Goal: Communication & Community: Answer question/provide support

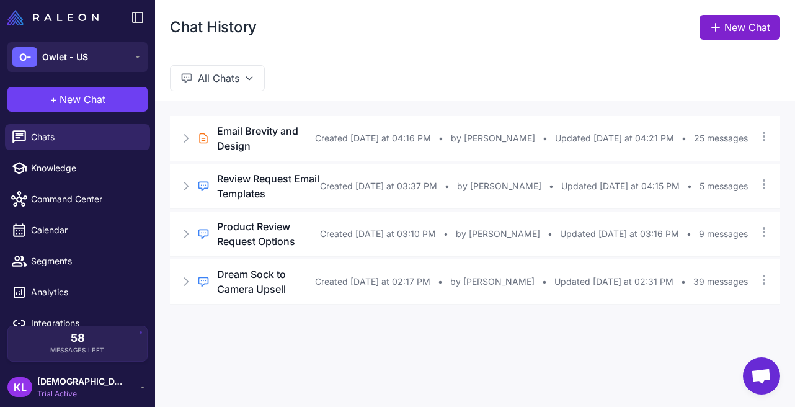
click at [734, 28] on link "New Chat" at bounding box center [740, 27] width 81 height 25
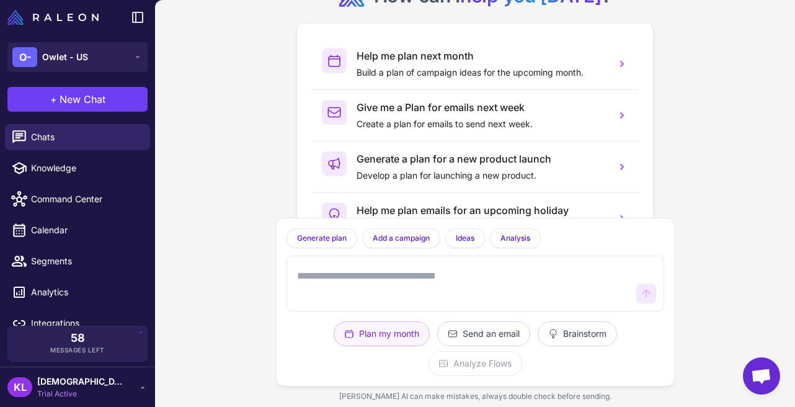
click at [362, 290] on textarea at bounding box center [463, 284] width 337 height 40
paste textarea "**********"
type textarea "**********"
click at [651, 291] on icon at bounding box center [646, 293] width 12 height 12
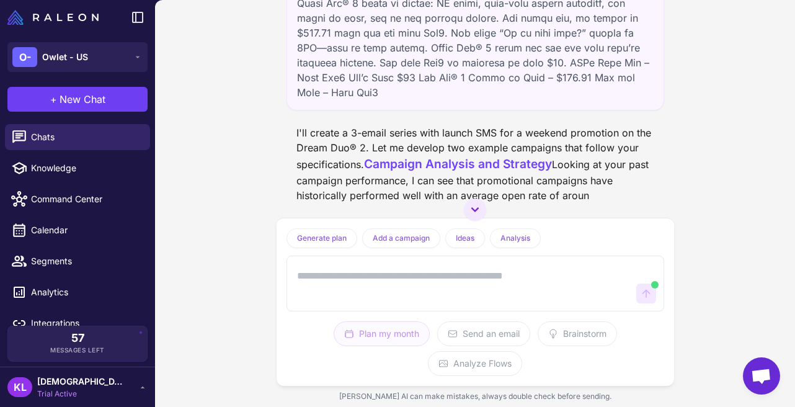
scroll to position [352, 0]
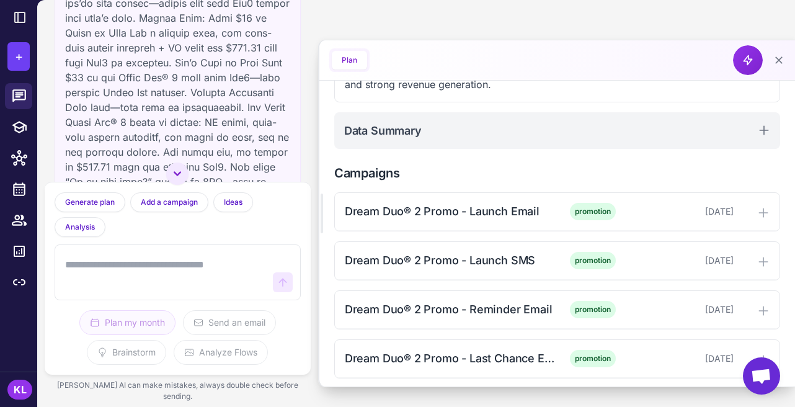
scroll to position [275, 0]
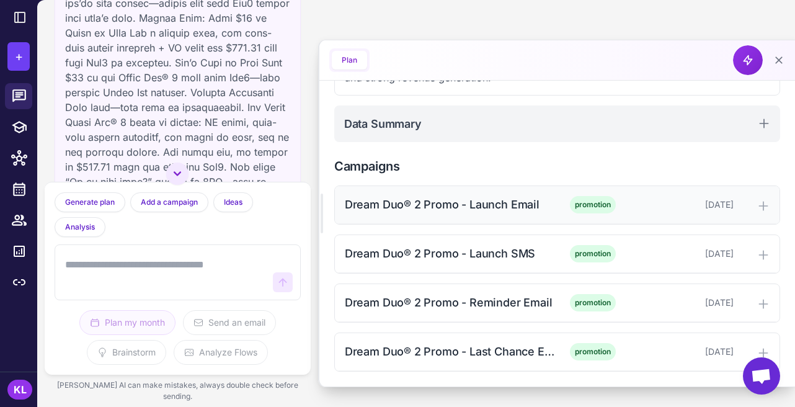
click at [759, 209] on icon at bounding box center [763, 206] width 12 height 12
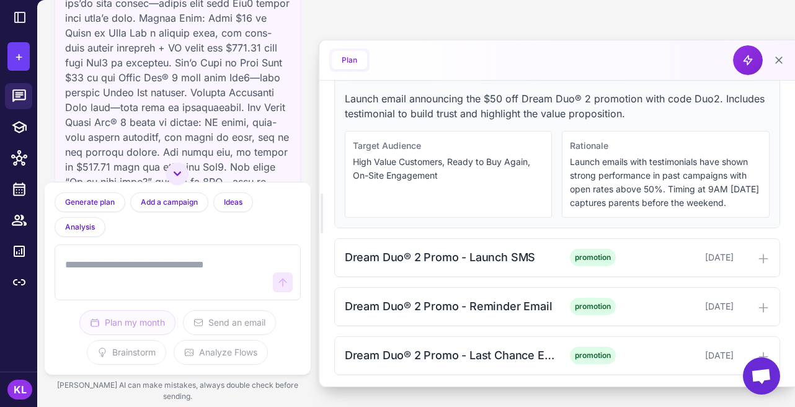
scroll to position [421, 0]
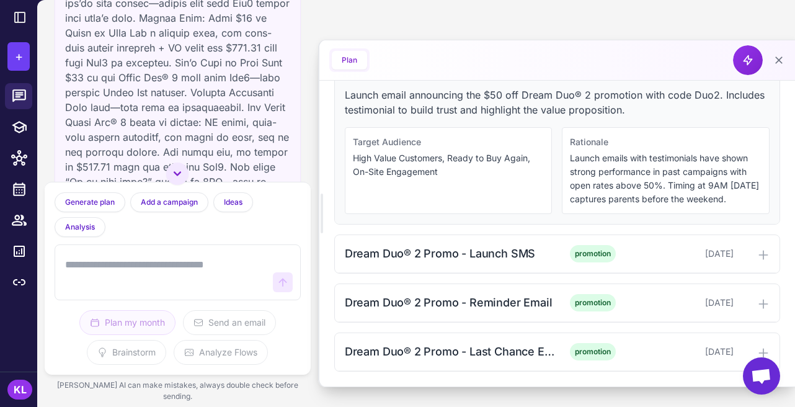
click at [416, 69] on div "Plan Create Emails" at bounding box center [557, 60] width 476 height 40
click at [777, 64] on icon at bounding box center [779, 60] width 12 height 12
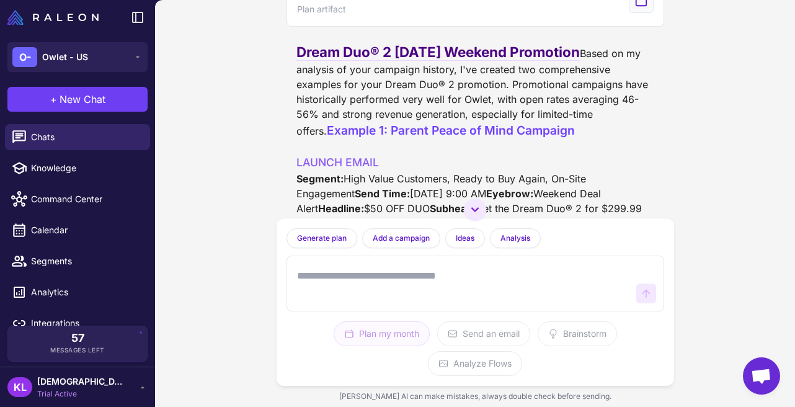
scroll to position [835, 0]
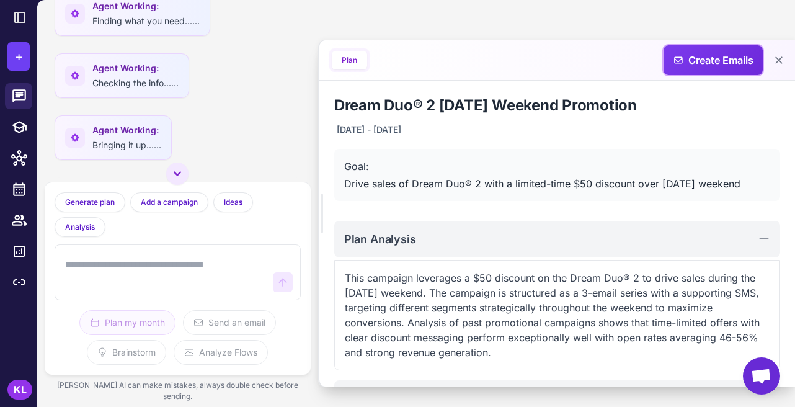
click at [741, 65] on span "Create Emails" at bounding box center [713, 60] width 110 height 30
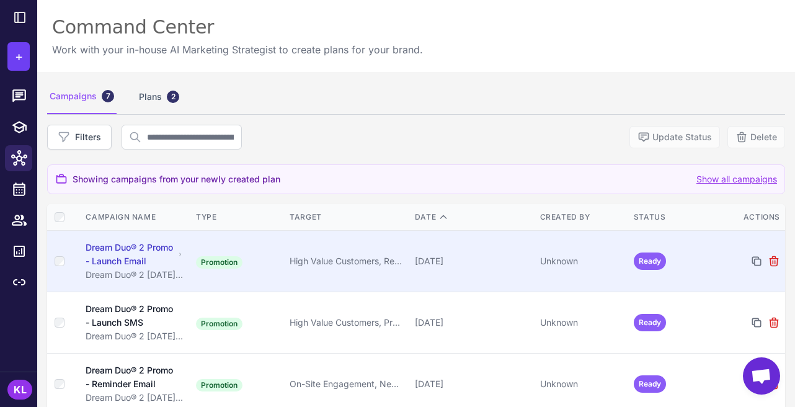
click at [141, 251] on div "Dream Duo® 2 Promo - Launch Email" at bounding box center [130, 254] width 89 height 27
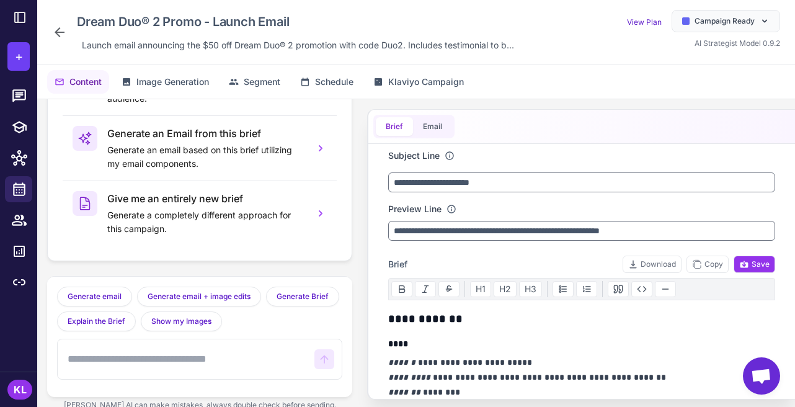
click at [370, 175] on div "**********" at bounding box center [581, 254] width 428 height 290
click at [56, 34] on icon at bounding box center [59, 32] width 15 height 15
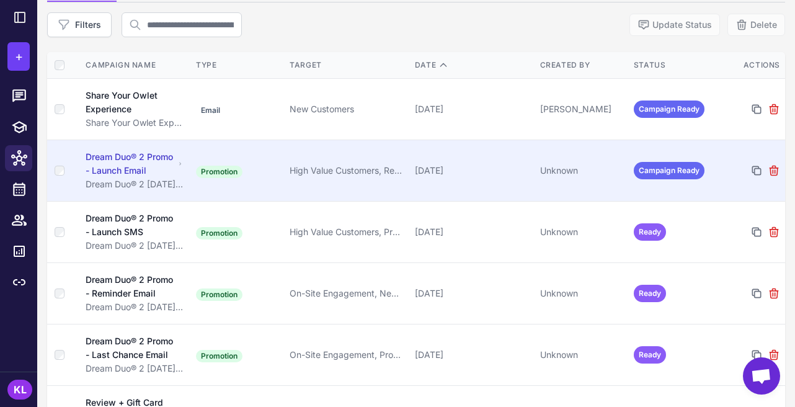
scroll to position [127, 0]
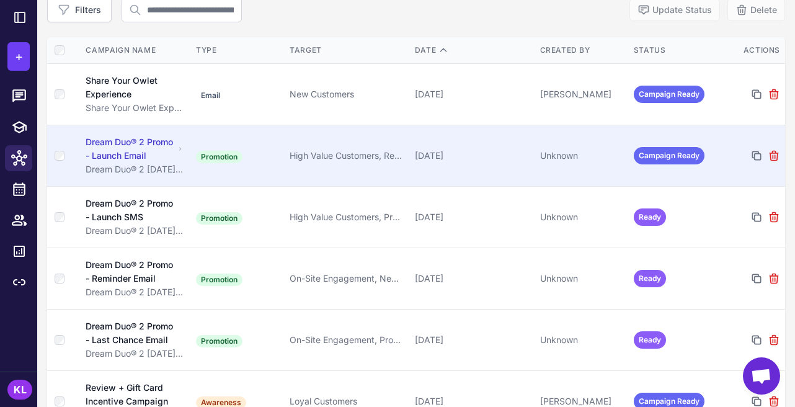
click at [146, 161] on div "Dream Duo® 2 Promo - Launch Email" at bounding box center [130, 148] width 89 height 27
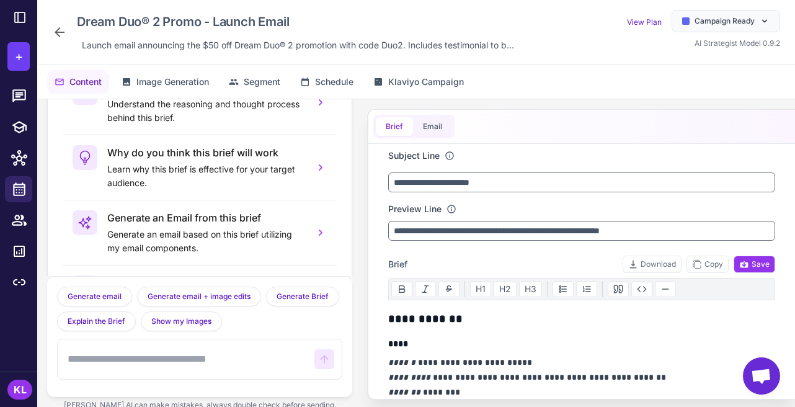
scroll to position [84, 0]
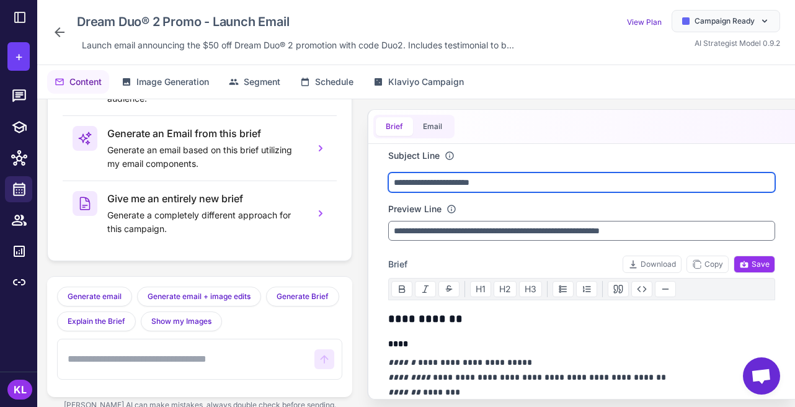
click at [487, 182] on input "**********" at bounding box center [581, 182] width 387 height 20
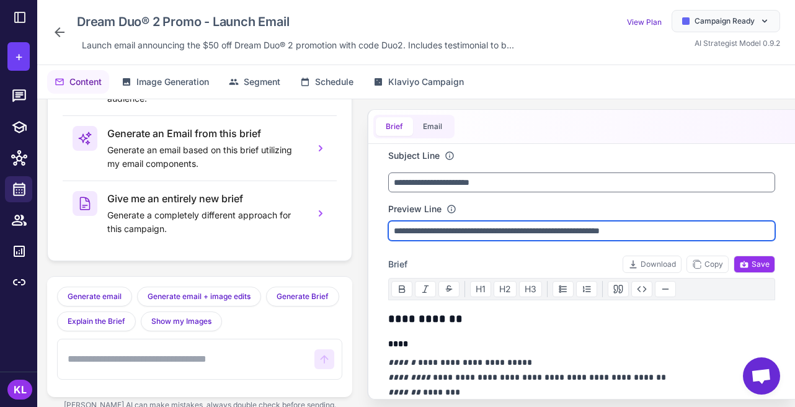
click at [460, 231] on input "**********" at bounding box center [581, 231] width 387 height 20
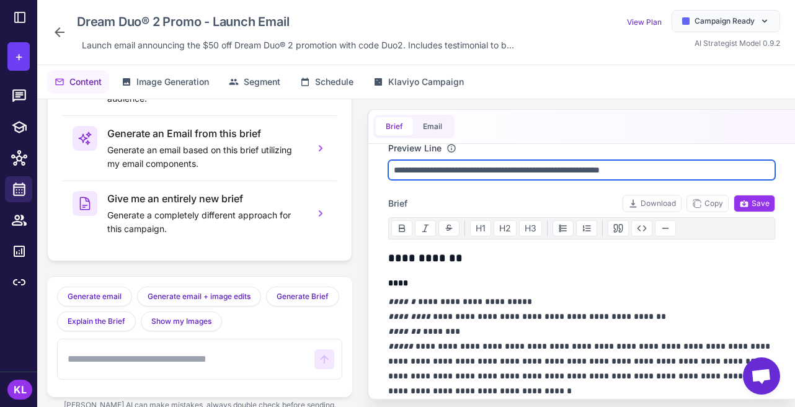
scroll to position [0, 0]
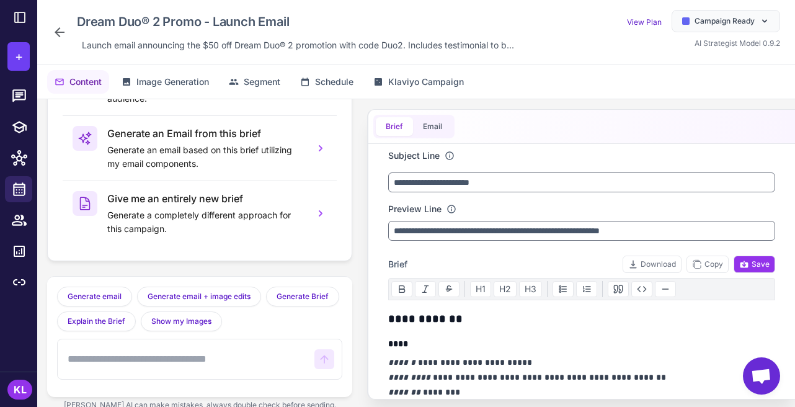
click at [362, 188] on div "Tell me how you came up with this brief Understand the reasoning and thought pr…" at bounding box center [416, 259] width 758 height 321
click at [15, 66] on button "+" at bounding box center [18, 56] width 22 height 29
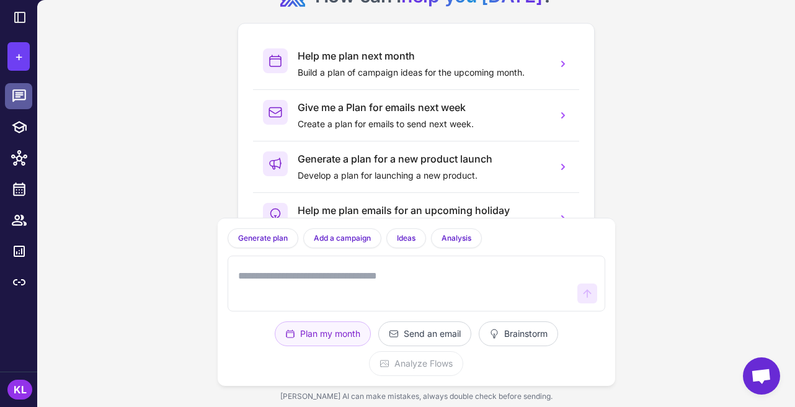
click at [22, 99] on icon at bounding box center [19, 95] width 14 height 12
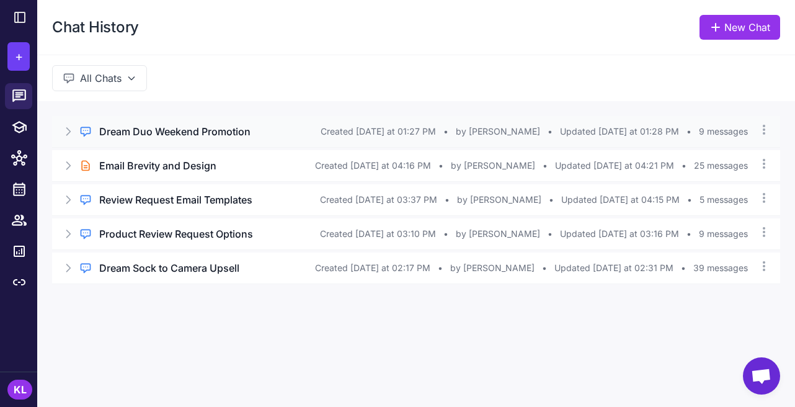
click at [172, 133] on h3 "Dream Duo Weekend Promotion" at bounding box center [174, 131] width 151 height 15
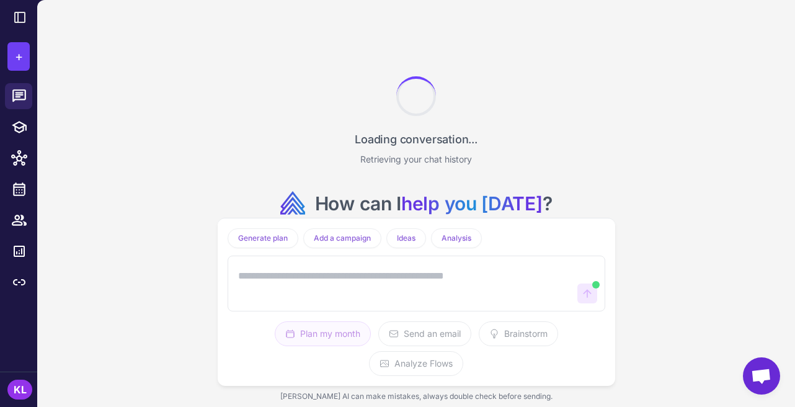
scroll to position [3192, 0]
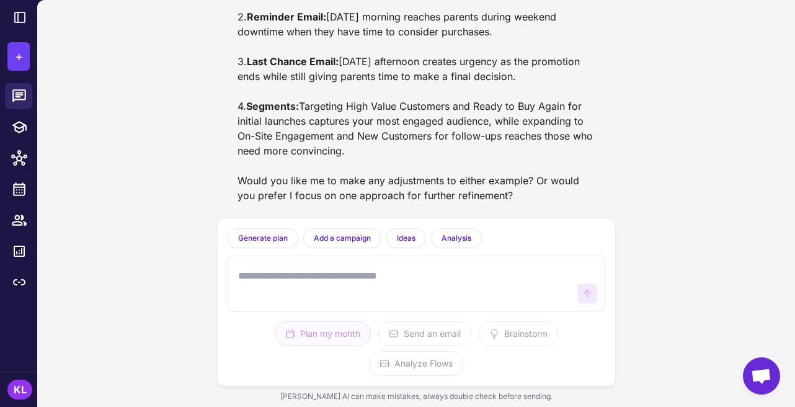
click at [264, 269] on textarea at bounding box center [404, 284] width 337 height 40
click at [374, 285] on textarea at bounding box center [404, 284] width 337 height 40
click at [336, 277] on textarea at bounding box center [404, 284] width 337 height 40
type textarea "*"
paste textarea "**********"
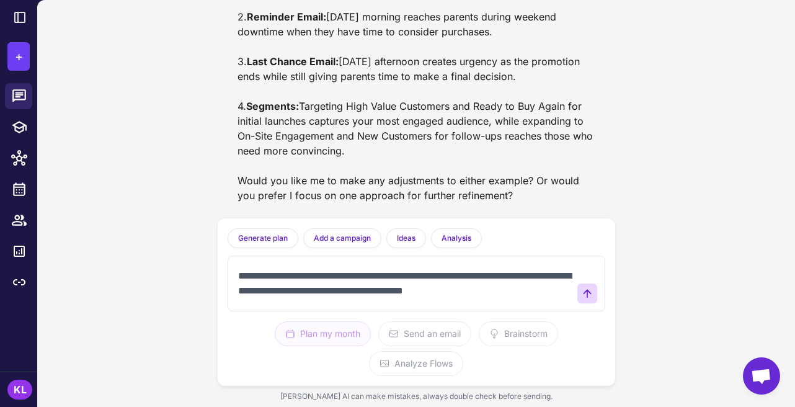
scroll to position [8, 0]
click at [256, 267] on textarea "**********" at bounding box center [404, 284] width 337 height 40
type textarea "**********"
click at [538, 297] on textarea "**********" at bounding box center [404, 284] width 337 height 40
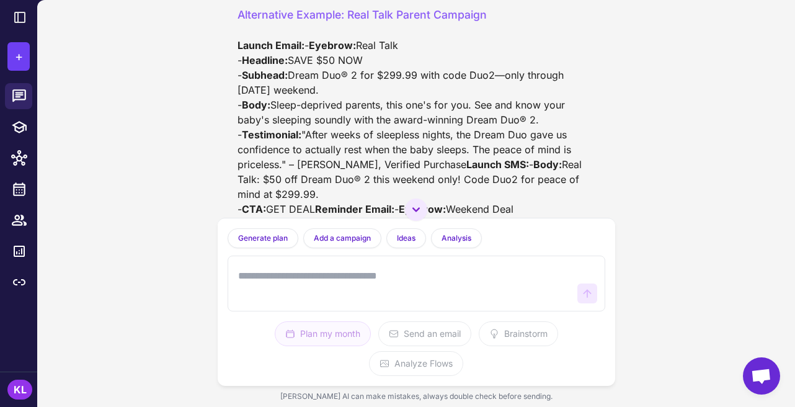
scroll to position [3812, 0]
drag, startPoint x: 251, startPoint y: 87, endPoint x: 357, endPoint y: 93, distance: 106.2
drag, startPoint x: 236, startPoint y: 71, endPoint x: 384, endPoint y: 177, distance: 181.4
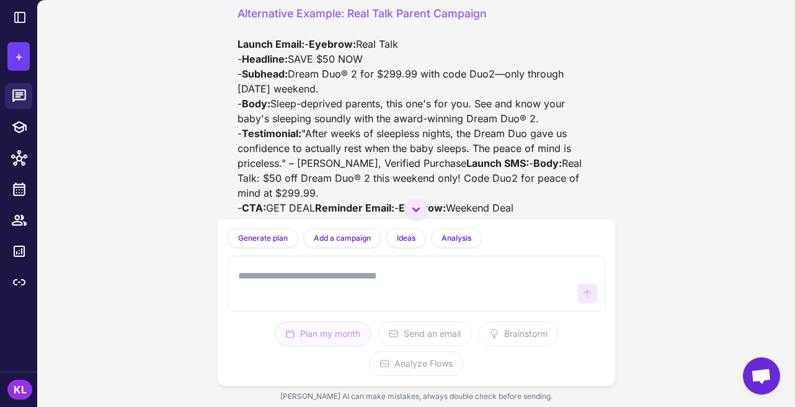
copy div "- Primary Segments: - High Value Customers - Ready to Buy Again - On-Site Engag…"
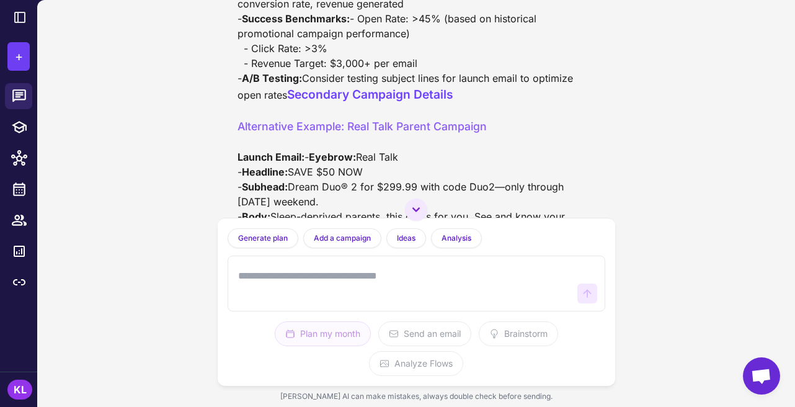
scroll to position [3697, 0]
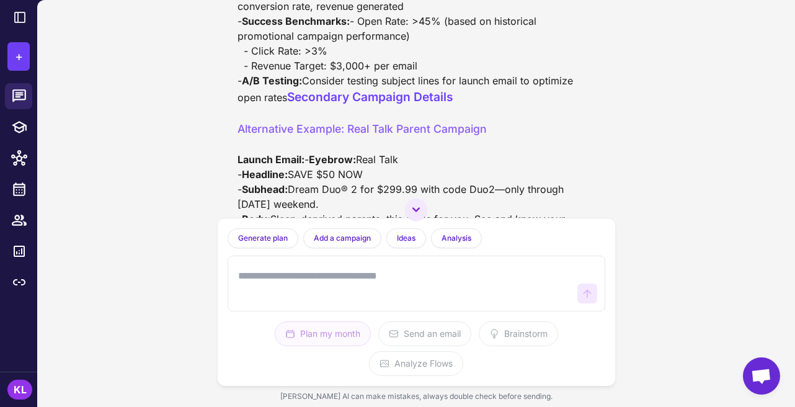
drag, startPoint x: 415, startPoint y: 141, endPoint x: 238, endPoint y: 101, distance: 181.5
copy div "Campaign Objective Drive sales of Dream Duo® 2 through a limited-time $50 disco…"
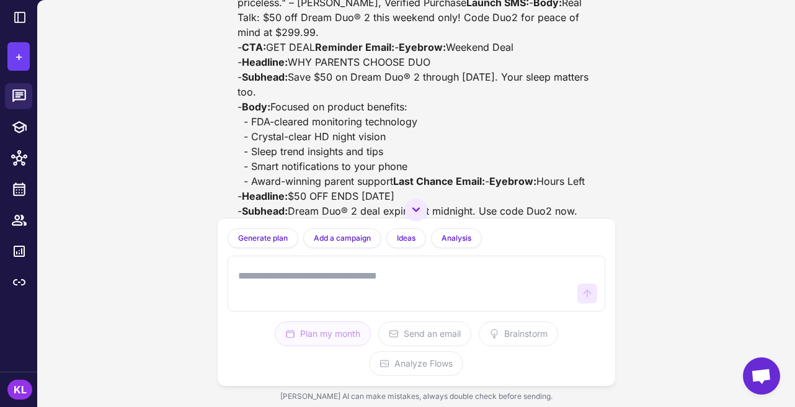
scroll to position [3982, 0]
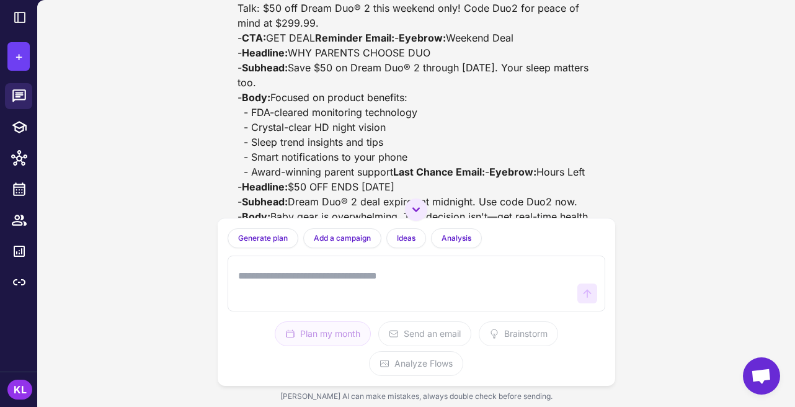
drag, startPoint x: 305, startPoint y: 130, endPoint x: 486, endPoint y: 127, distance: 181.2
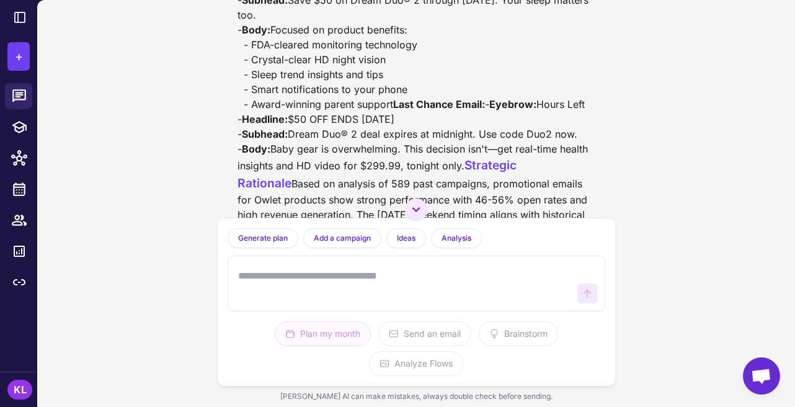
scroll to position [4054, 0]
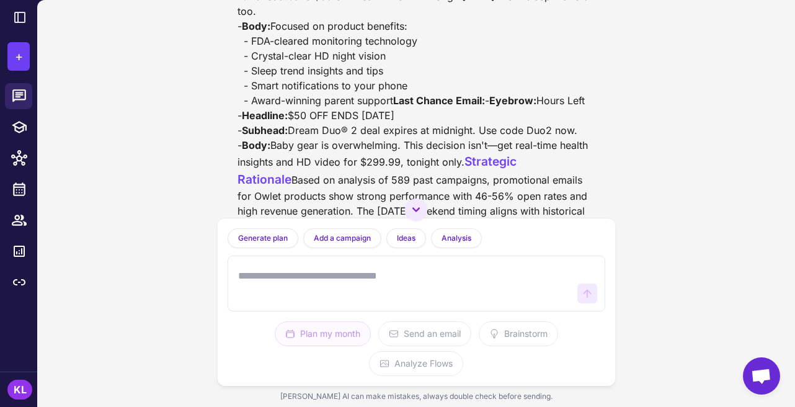
drag, startPoint x: 294, startPoint y: 101, endPoint x: 389, endPoint y: 102, distance: 94.9
copy div "Weekend Deal Alert"
drag, startPoint x: 293, startPoint y: 118, endPoint x: 359, endPoint y: 119, distance: 65.2
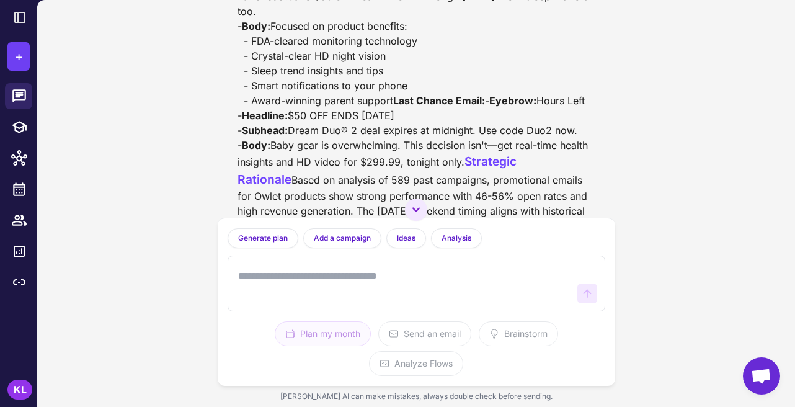
copy div "$50 OFF DUO"
drag, startPoint x: 293, startPoint y: 133, endPoint x: 312, endPoint y: 153, distance: 27.2
copy div "Get the Dream Duo® 2 for $299.99 with code Duo2 through [DATE] only."
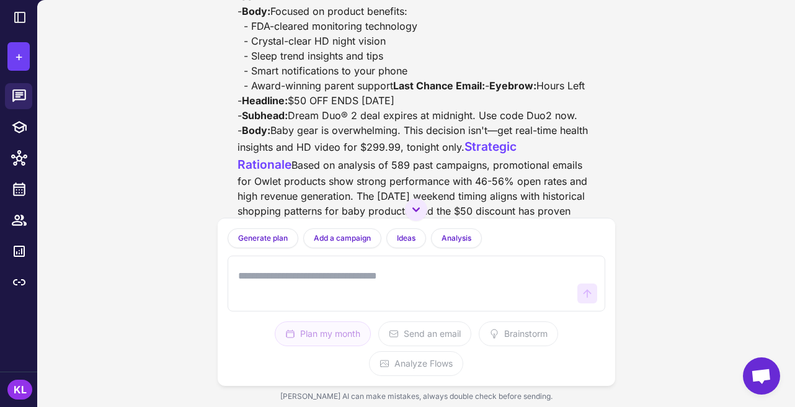
scroll to position [4068, 1]
drag, startPoint x: 277, startPoint y: 150, endPoint x: 561, endPoint y: 161, distance: 284.4
copy div "Baby gear is overwhelming. The Owlet Dream Duo® 2 makes it simple: HD video and…"
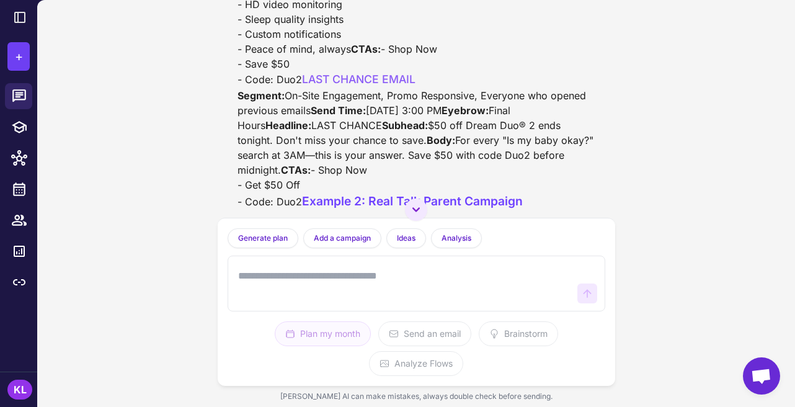
scroll to position [1362, 1]
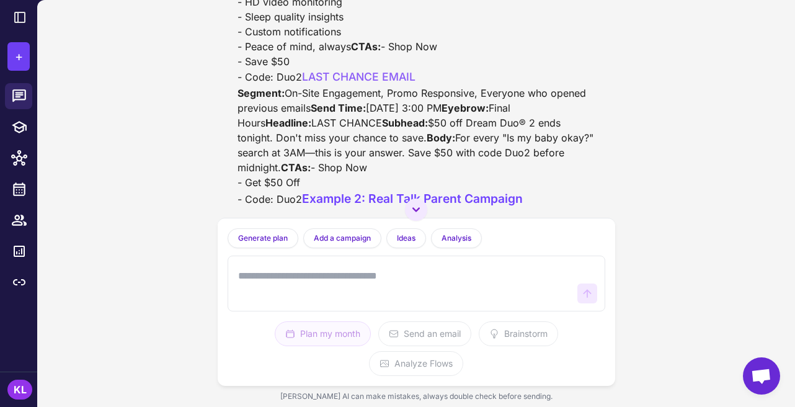
drag, startPoint x: 324, startPoint y: 170, endPoint x: 235, endPoint y: 93, distance: 117.4
click at [235, 93] on div "Dream Duo® 2 [DATE] Weekend Promotion Based on my analysis of your campaign his…" at bounding box center [417, 278] width 378 height 1436
copy div "Segment: High Value Customers, Promo Responsive Send Time: [DATE] 12:00 PM Body…"
click at [305, 156] on div "Dream Duo® 2 [DATE] Weekend Promotion Based on my analysis of your campaign his…" at bounding box center [417, 277] width 358 height 1426
drag, startPoint x: 333, startPoint y: 171, endPoint x: 237, endPoint y: 135, distance: 102.9
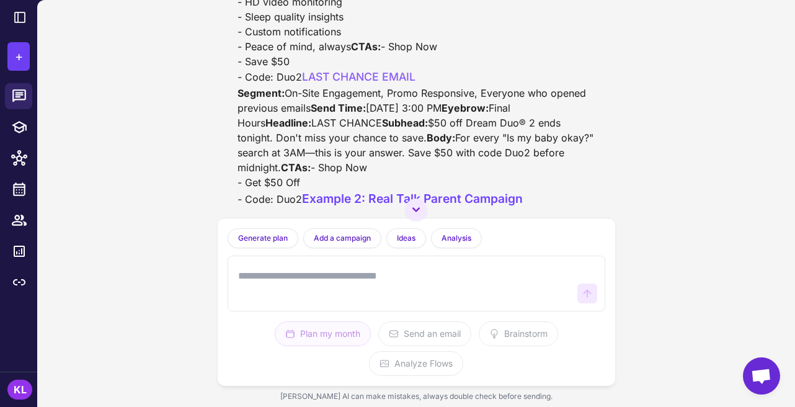
click at [238, 135] on div "Dream Duo® 2 [DATE] Weekend Promotion Based on my analysis of your campaign his…" at bounding box center [417, 277] width 358 height 1426
copy div "Body: WEEKEND DEAL: $50 off Dream Duo® 2 with code Duo2. Real-time health insig…"
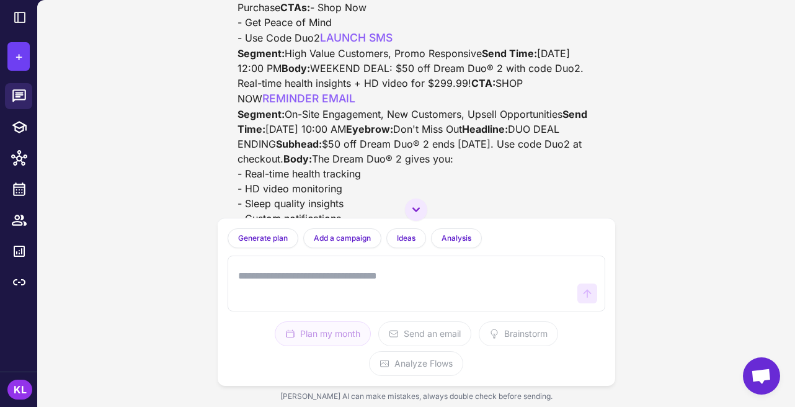
scroll to position [1176, 1]
drag, startPoint x: 381, startPoint y: 155, endPoint x: 299, endPoint y: 120, distance: 89.0
copy div ""The Dream Duo has been a game-changer for our sleep. I check the app instead o…"
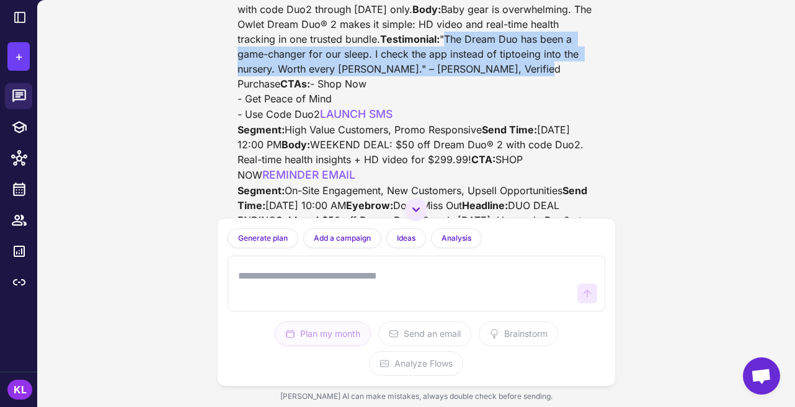
scroll to position [1110, 1]
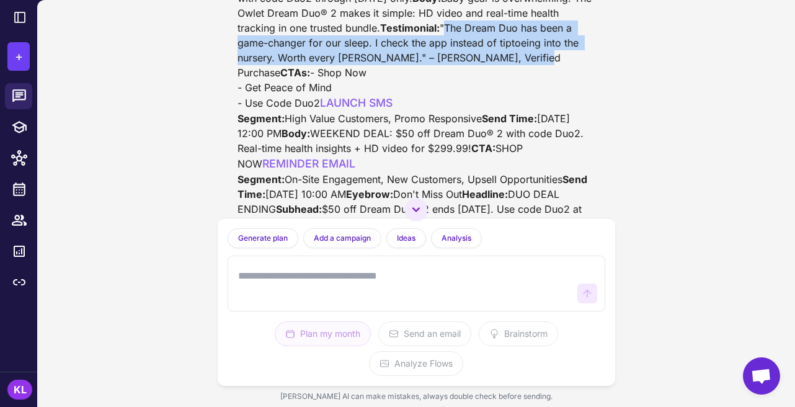
drag, startPoint x: 267, startPoint y: 148, endPoint x: 561, endPoint y: 164, distance: 293.9
copy div "Baby gear is overwhelming. The Owlet Dream Duo® 2 makes it simple: HD video and…"
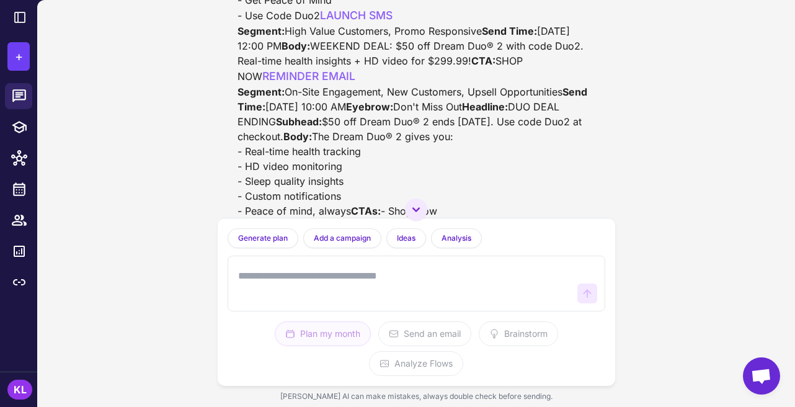
scroll to position [1207, 1]
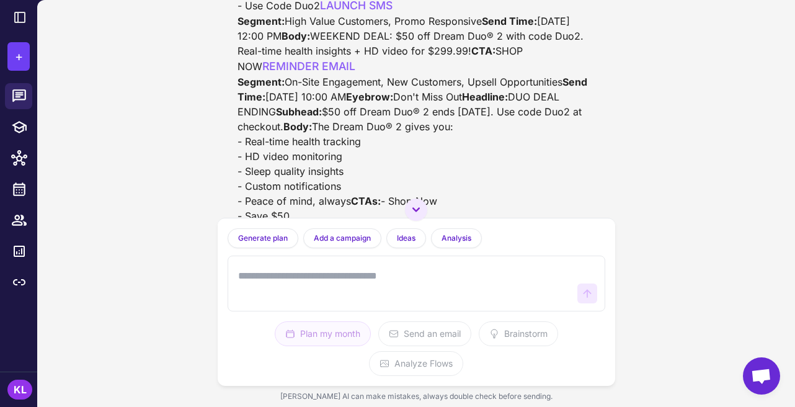
drag, startPoint x: 370, startPoint y: 122, endPoint x: 299, endPoint y: 98, distance: 74.7
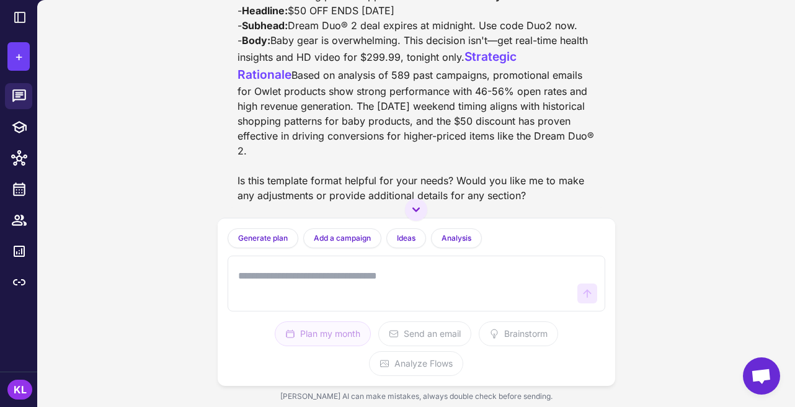
scroll to position [4165, 1]
drag, startPoint x: 246, startPoint y: 80, endPoint x: 371, endPoint y: 105, distance: 127.9
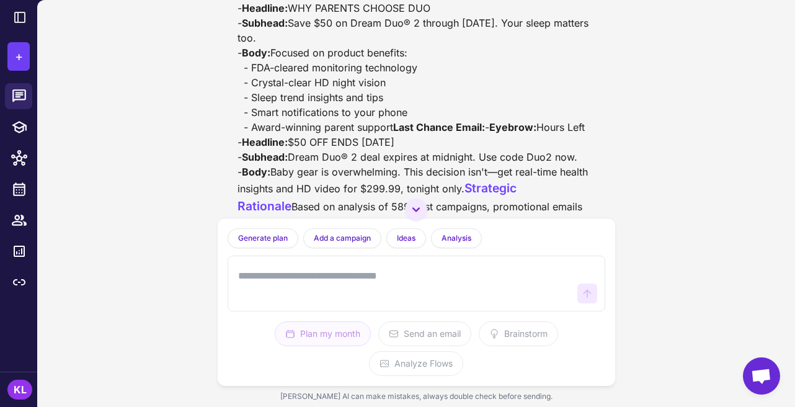
scroll to position [4025, 1]
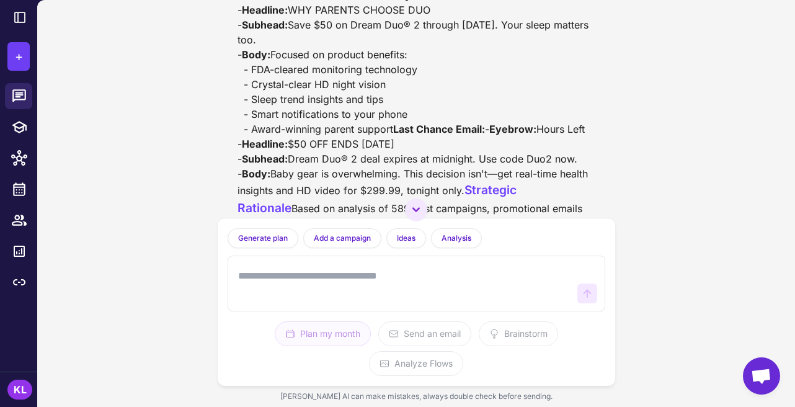
drag, startPoint x: 303, startPoint y: 88, endPoint x: 499, endPoint y: 85, distance: 196.1
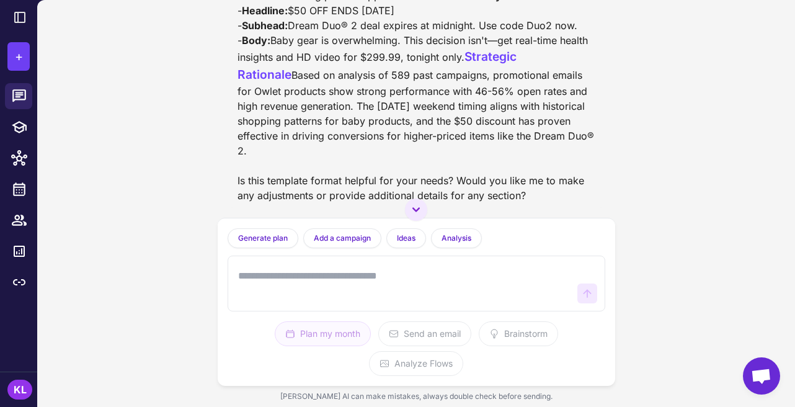
scroll to position [4423, 1]
drag, startPoint x: 293, startPoint y: 154, endPoint x: 398, endPoint y: 153, distance: 105.5
drag, startPoint x: 295, startPoint y: 169, endPoint x: 388, endPoint y: 174, distance: 92.6
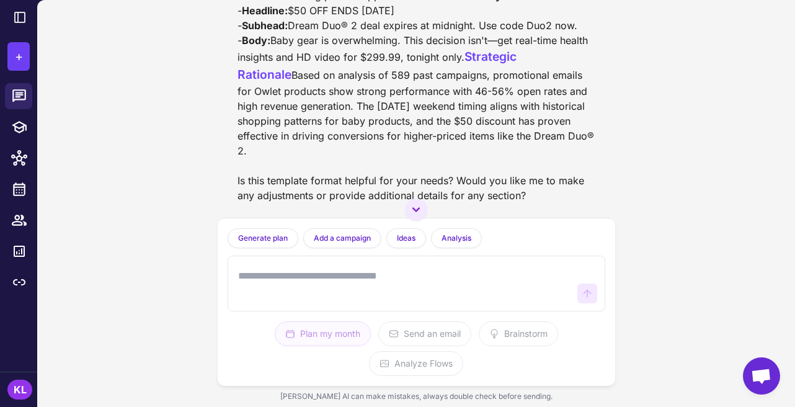
scroll to position [4493, 1]
drag, startPoint x: 238, startPoint y: 81, endPoint x: 363, endPoint y: 167, distance: 151.3
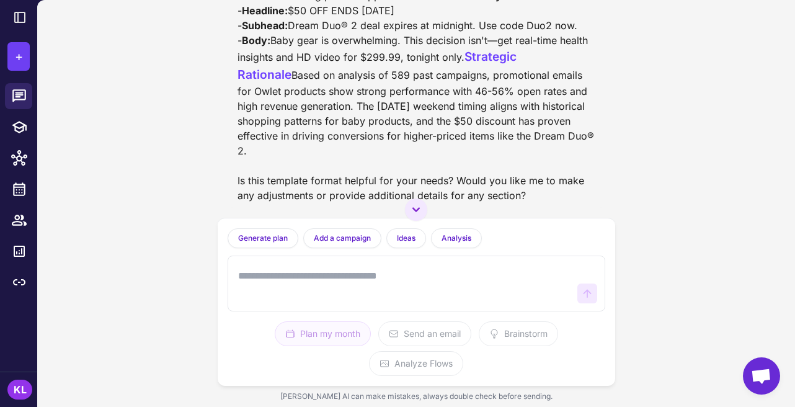
scroll to position [4420, 0]
drag, startPoint x: 305, startPoint y: 111, endPoint x: 510, endPoint y: 110, distance: 204.7
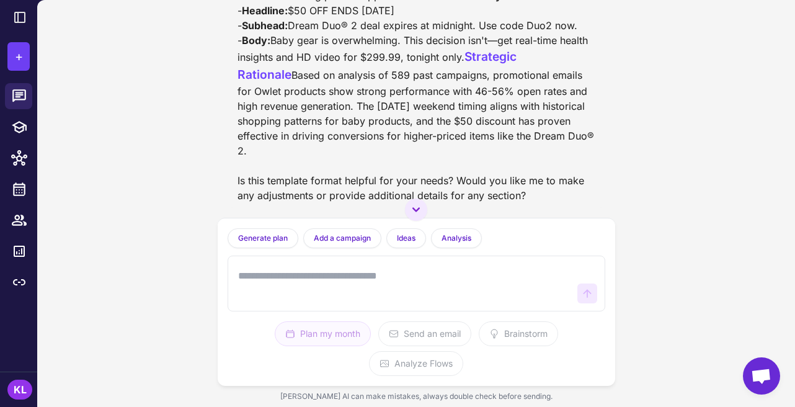
drag, startPoint x: 304, startPoint y: 105, endPoint x: 560, endPoint y: 96, distance: 255.8
drag, startPoint x: 233, startPoint y: 102, endPoint x: 273, endPoint y: 185, distance: 92.1
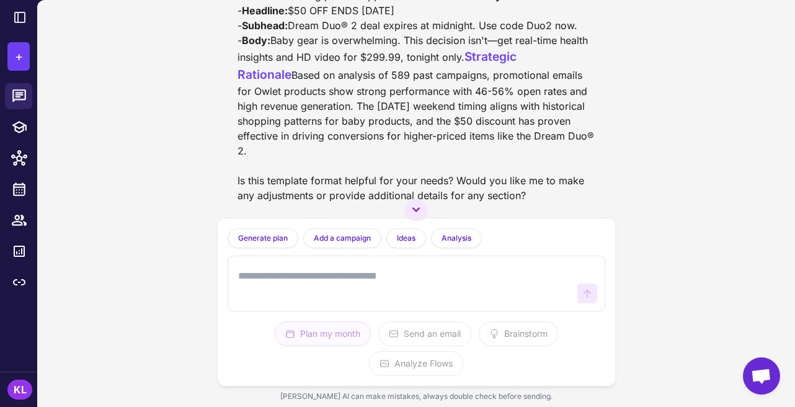
scroll to position [4894, 0]
